Goal: Information Seeking & Learning: Check status

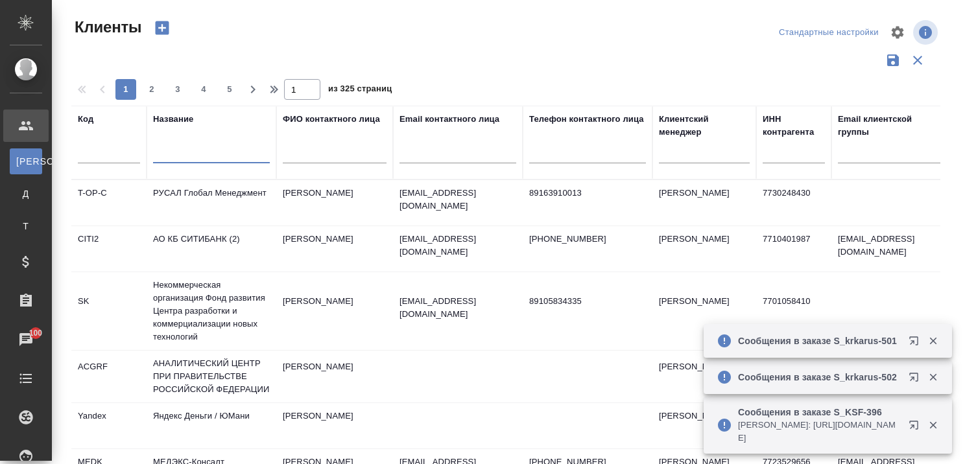
select select "RU"
click at [189, 156] on input "text" at bounding box center [211, 155] width 117 height 16
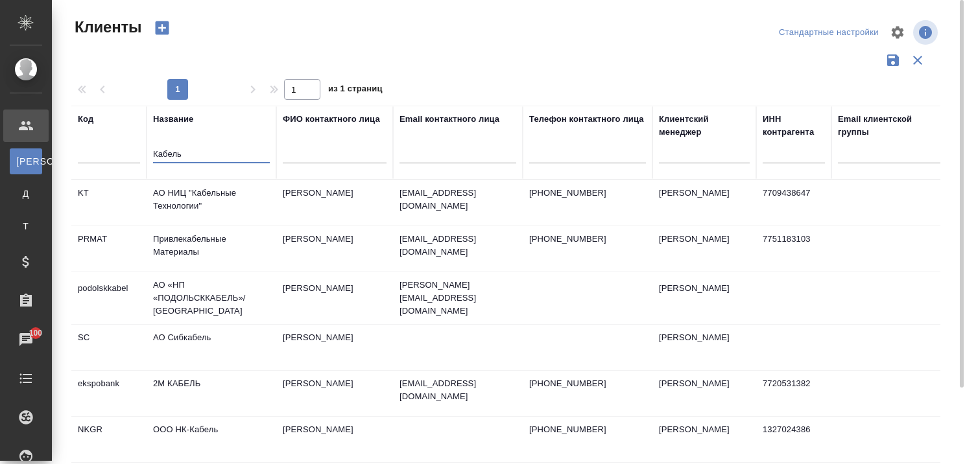
type input "Кабель"
click at [184, 428] on td "ООО НК-Кабель" at bounding box center [212, 439] width 130 height 45
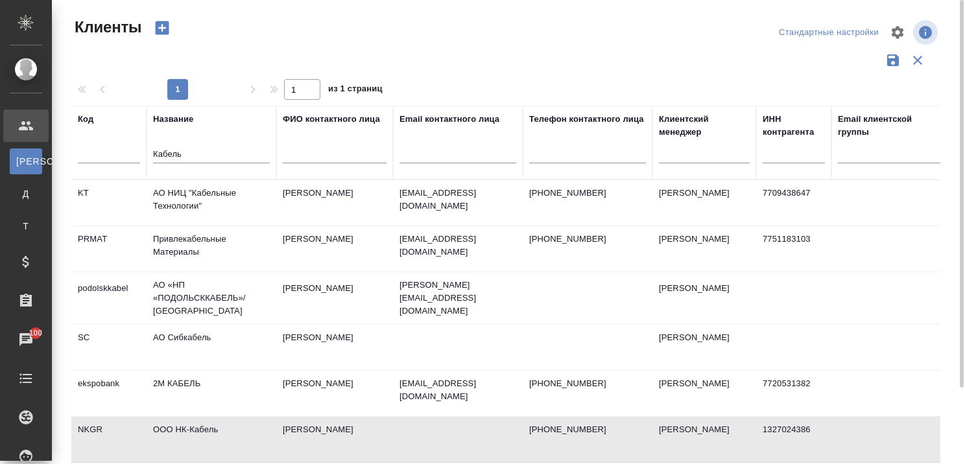
drag, startPoint x: 215, startPoint y: 153, endPoint x: 127, endPoint y: 150, distance: 87.6
click at [130, 149] on tr "Код Название [PERSON_NAME] контактного лица Email контактного лица Телефон конт…" at bounding box center [561, 143] width 981 height 74
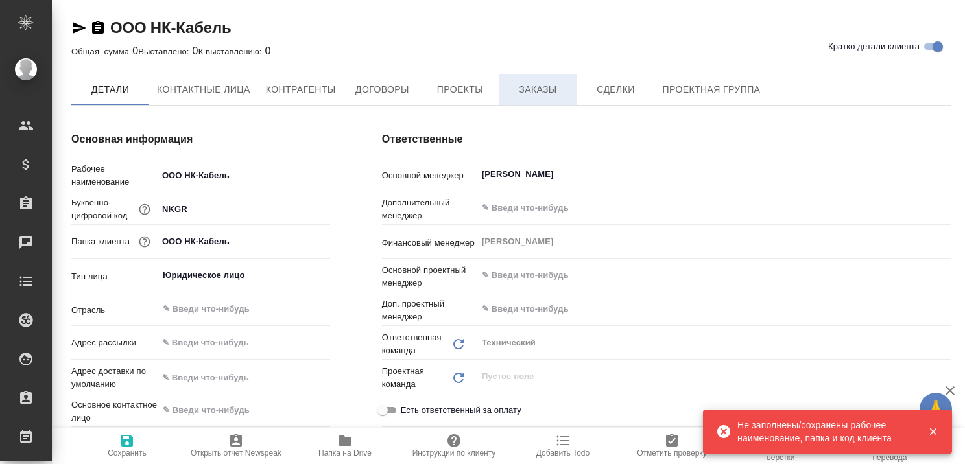
type textarea "x"
click at [533, 86] on span "Заказы" at bounding box center [538, 90] width 62 height 16
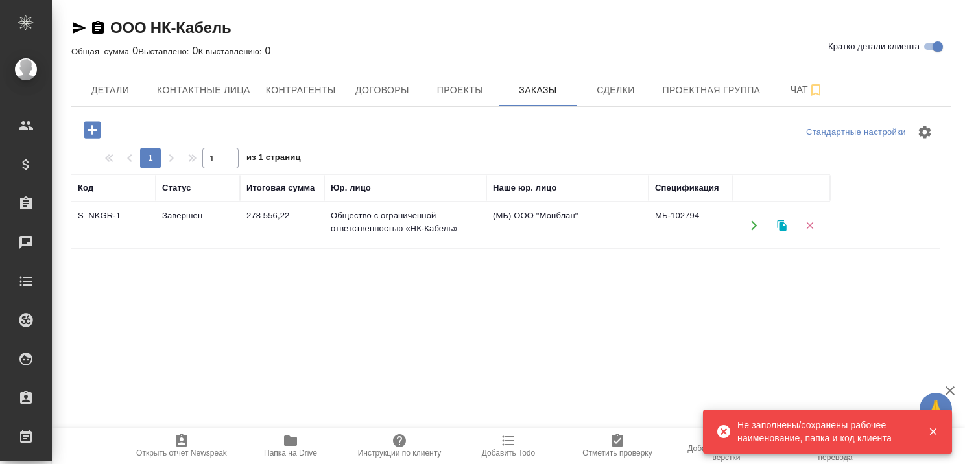
click at [181, 215] on td "Завершен" at bounding box center [198, 225] width 84 height 45
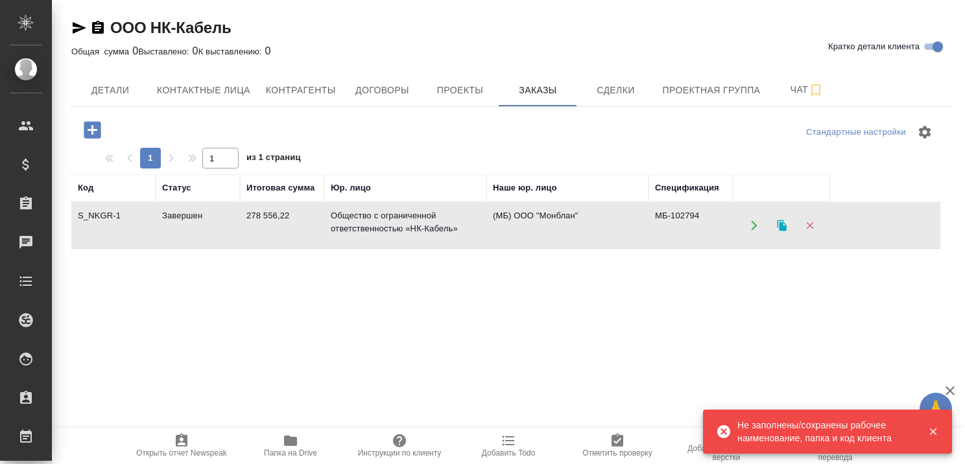
click at [181, 215] on td "Завершен" at bounding box center [198, 225] width 84 height 45
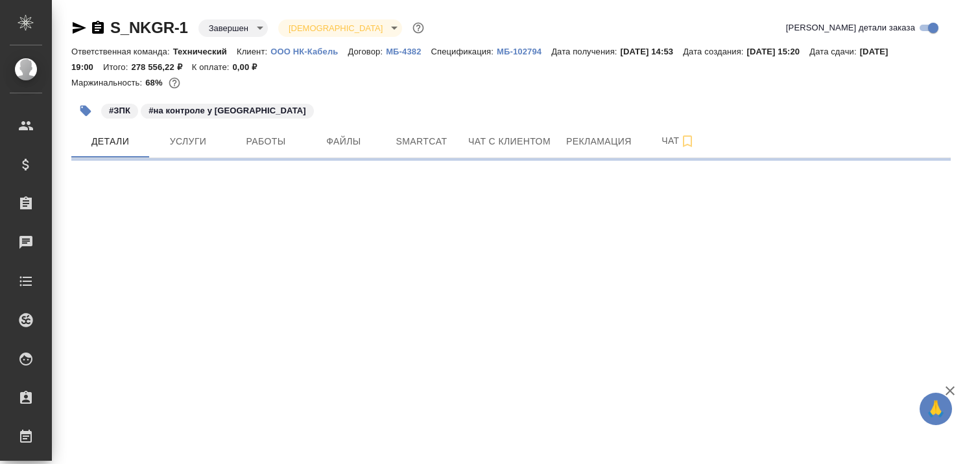
select select "RU"
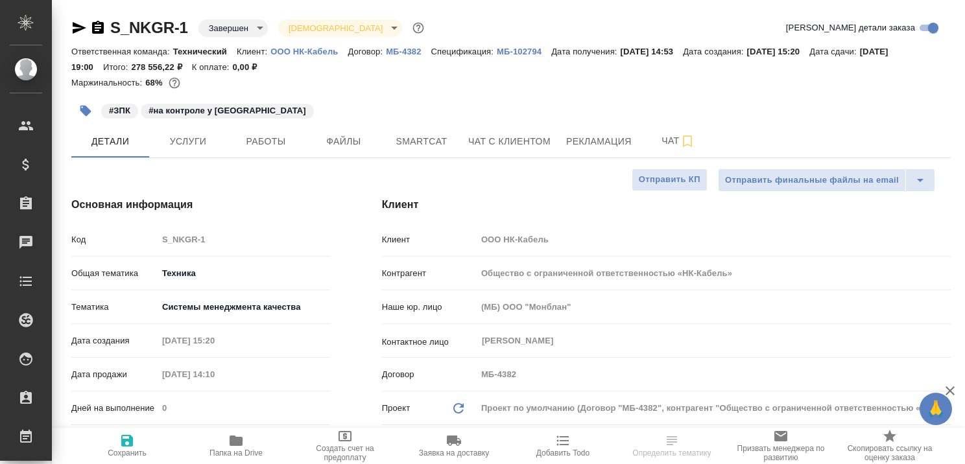
type textarea "x"
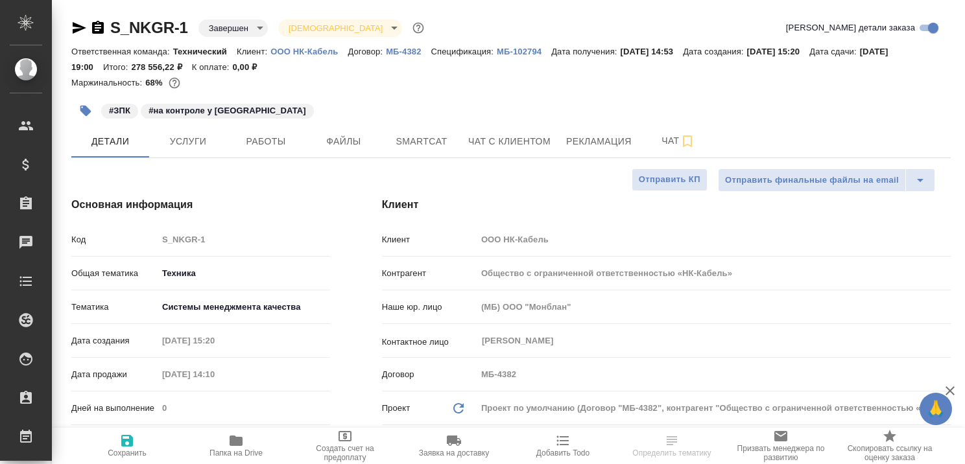
type textarea "x"
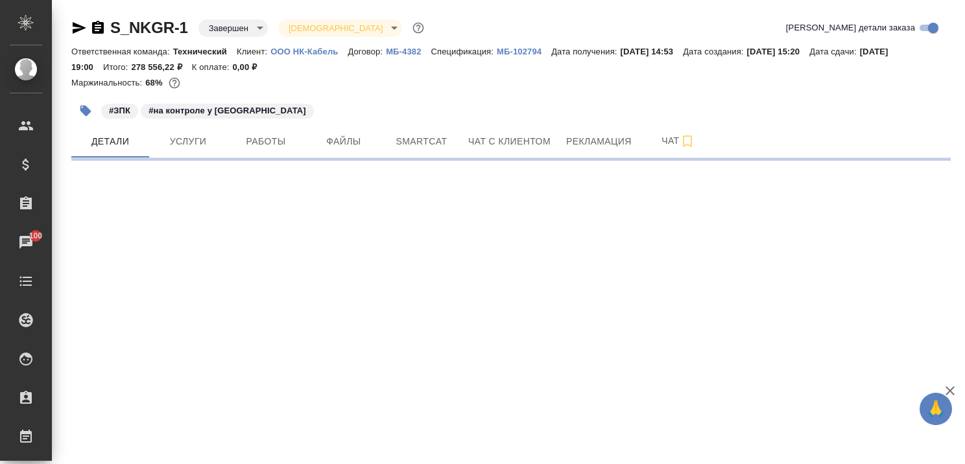
select select "RU"
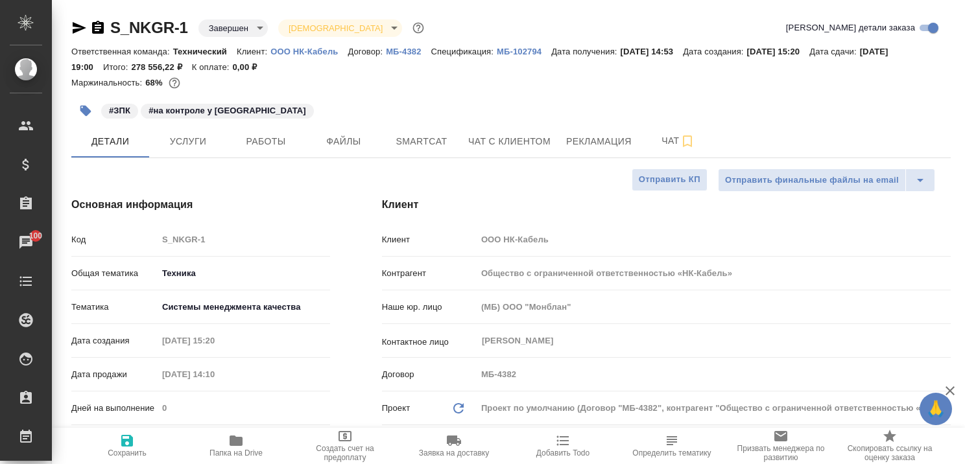
type textarea "x"
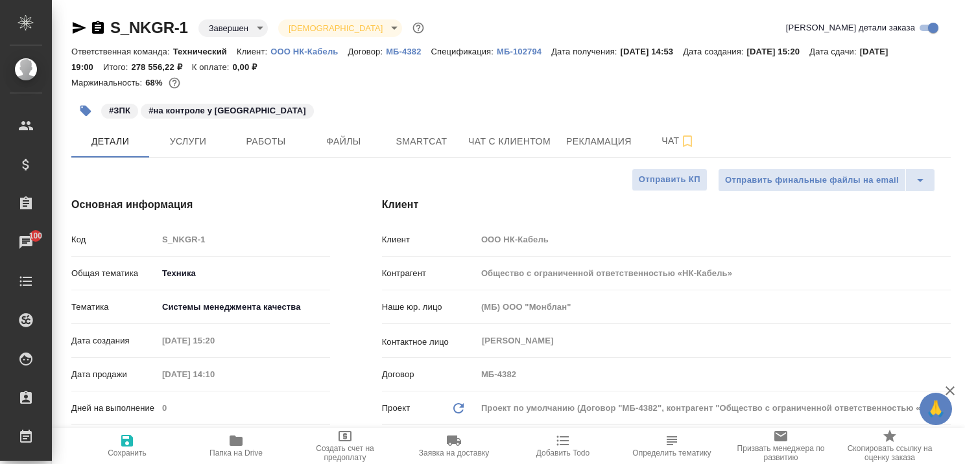
type textarea "x"
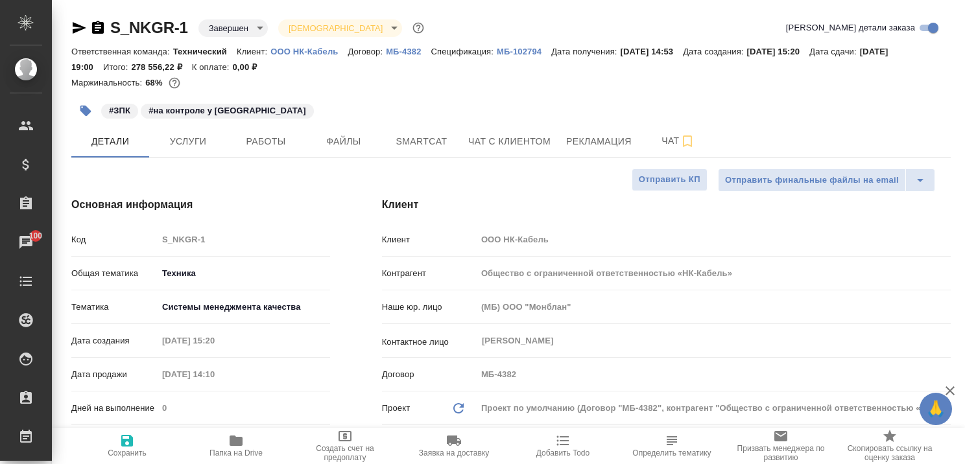
type textarea "x"
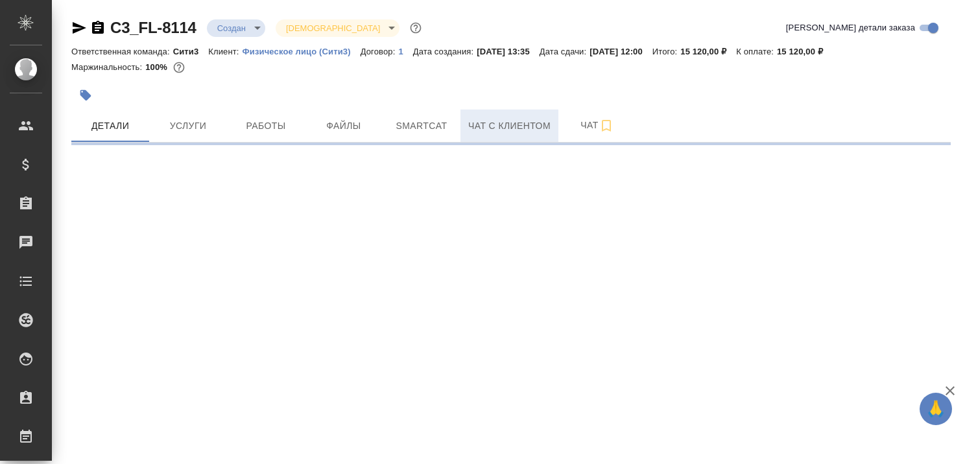
select select "RU"
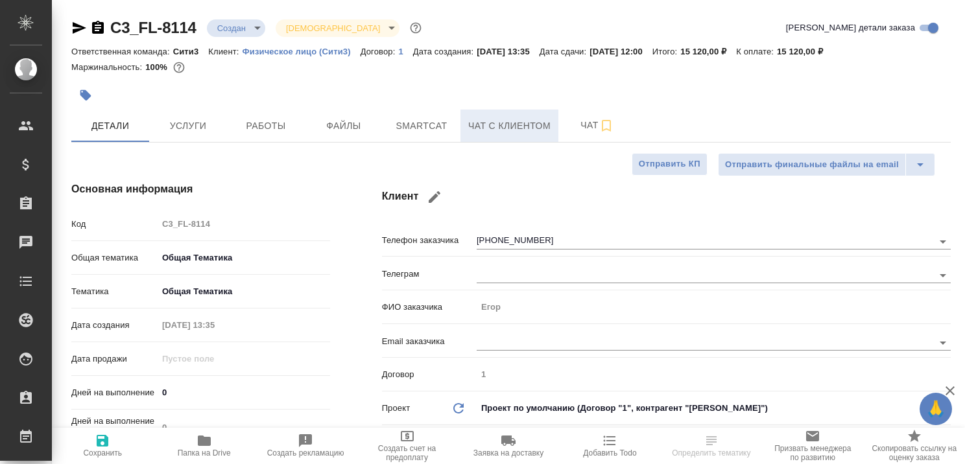
click at [530, 123] on span "Чат с клиентом" at bounding box center [509, 126] width 82 height 16
type textarea "x"
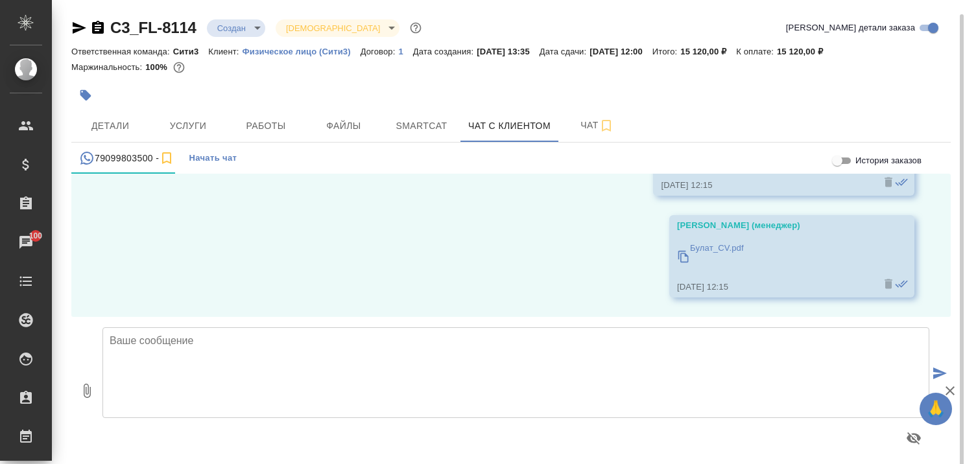
scroll to position [7, 0]
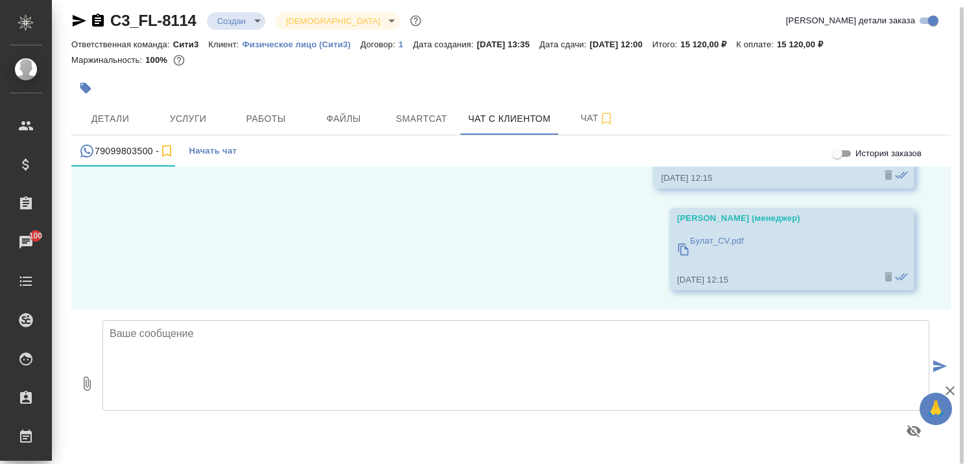
click at [946, 389] on icon "button" at bounding box center [951, 391] width 16 height 16
